Goal: Find specific page/section: Find specific page/section

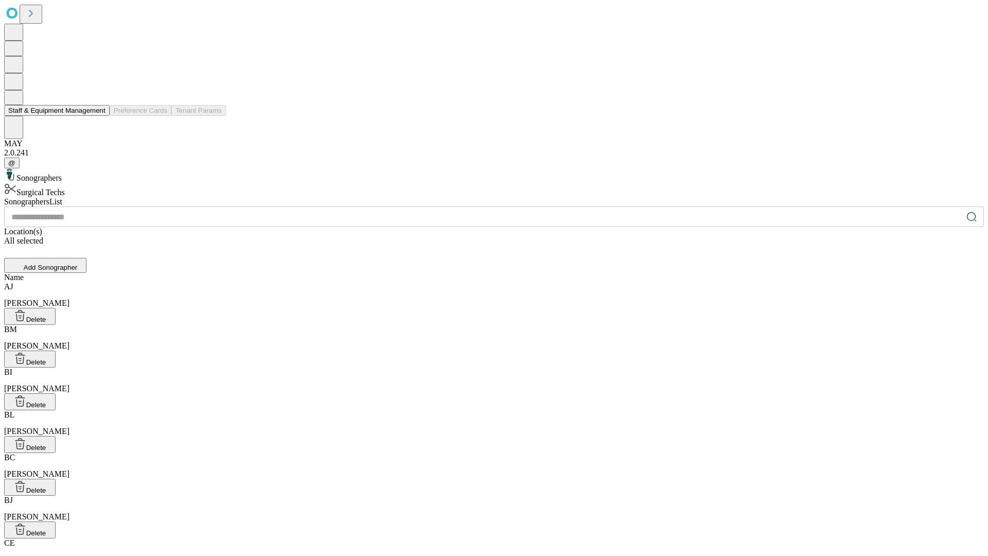
click at [98, 116] on button "Staff & Equipment Management" at bounding box center [56, 110] width 105 height 11
